Goal: Transaction & Acquisition: Book appointment/travel/reservation

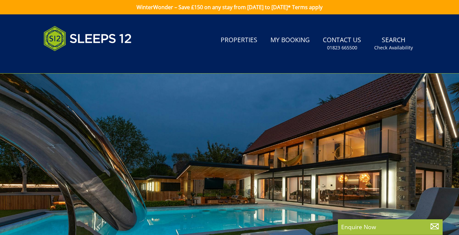
select select
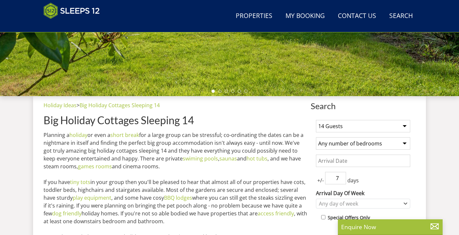
scroll to position [181, 0]
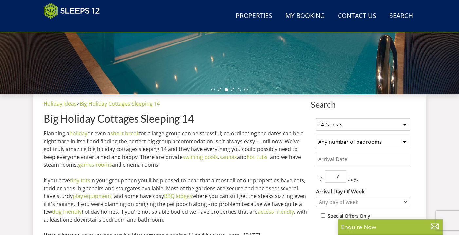
select select "8"
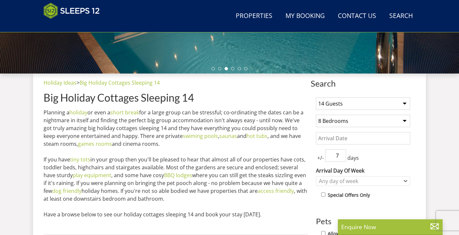
scroll to position [204, 0]
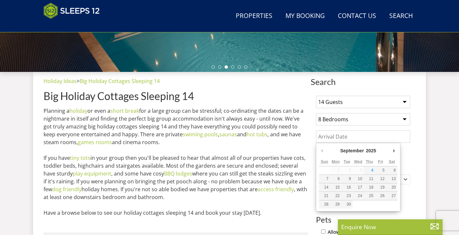
click at [359, 137] on input "Date" at bounding box center [363, 137] width 94 height 12
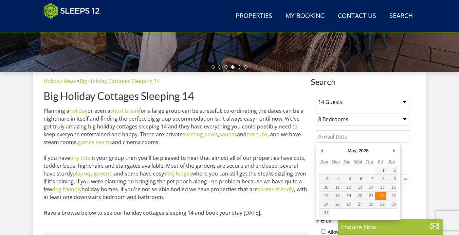
type input "[DATE]"
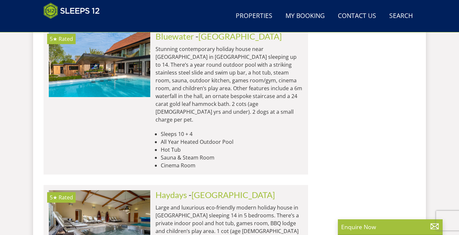
scroll to position [1758, 0]
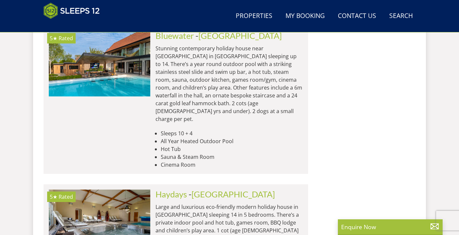
click at [198, 203] on p "Large and luxurious eco-friendly modern holiday house in [GEOGRAPHIC_DATA] slee…" at bounding box center [228, 222] width 147 height 39
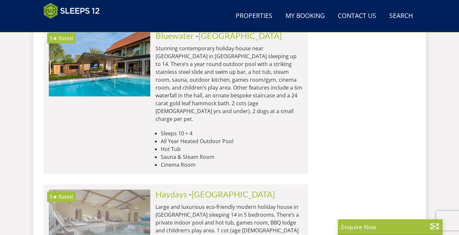
click at [132, 190] on img at bounding box center [99, 222] width 101 height 65
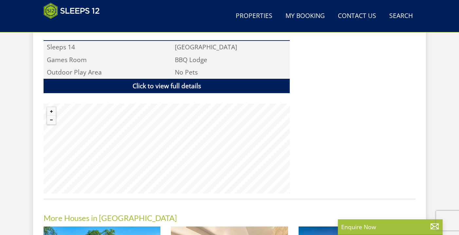
scroll to position [459, 0]
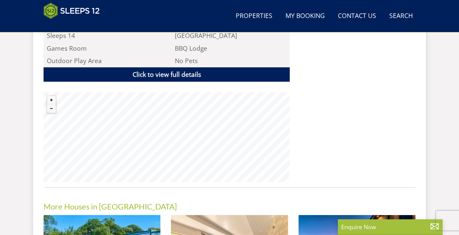
scroll to position [1758, 0]
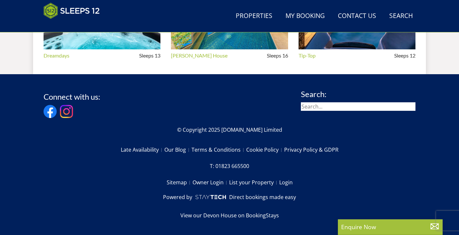
select select "8"
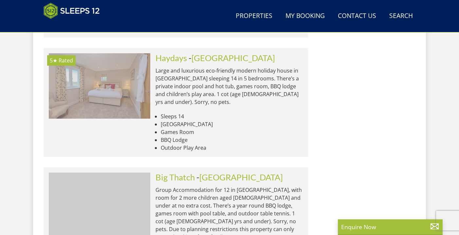
scroll to position [1896, 0]
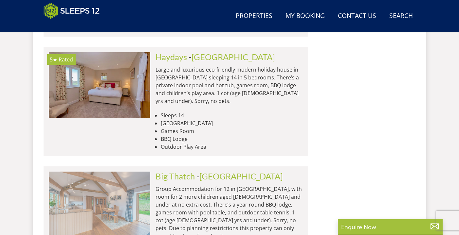
click at [137, 172] on img at bounding box center [99, 204] width 101 height 65
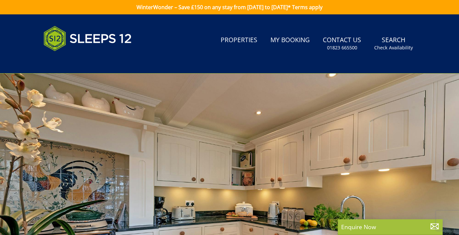
select select "8"
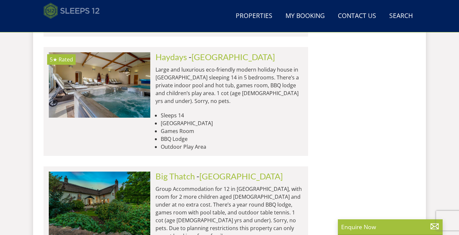
scroll to position [0, 406]
